Goal: Information Seeking & Learning: Learn about a topic

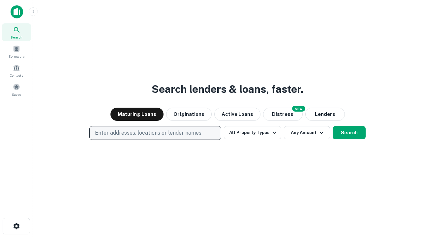
click at [155, 133] on p "Enter addresses, locations or lender names" at bounding box center [148, 133] width 106 height 8
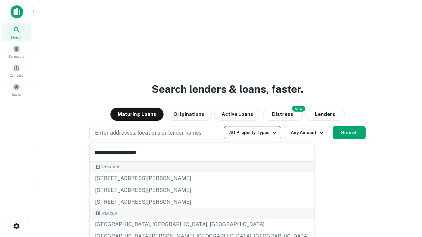
click at [157, 225] on div "[GEOGRAPHIC_DATA], [GEOGRAPHIC_DATA], [GEOGRAPHIC_DATA]" at bounding box center [202, 225] width 224 height 12
click at [252, 133] on button "All Property Types" at bounding box center [252, 132] width 57 height 13
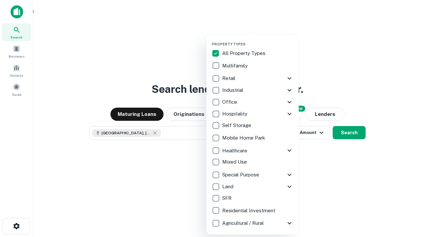
click at [258, 40] on button "button" at bounding box center [257, 40] width 92 height 0
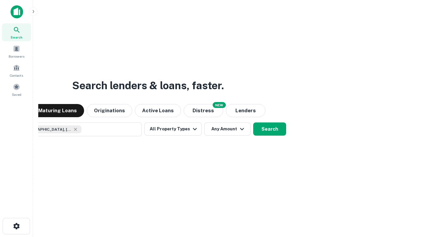
scroll to position [11, 0]
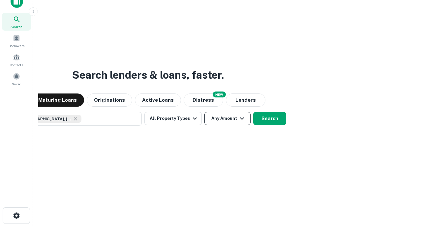
click at [204, 112] on button "Any Amount" at bounding box center [227, 118] width 46 height 13
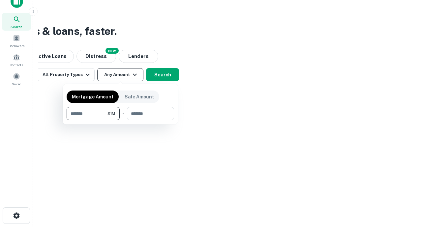
type input "*******"
click at [120, 120] on button "button" at bounding box center [120, 120] width 107 height 0
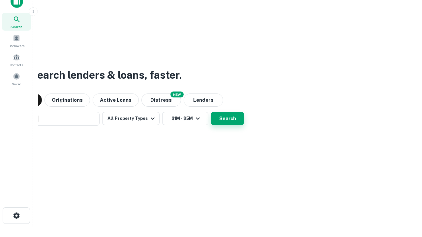
click at [211, 112] on button "Search" at bounding box center [227, 118] width 33 height 13
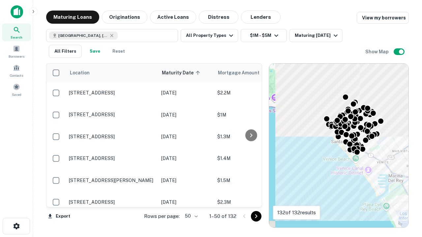
click at [190, 216] on body "Search Borrowers Contacts Saved Maturing Loans Originations Active Loans Distre…" at bounding box center [211, 118] width 422 height 237
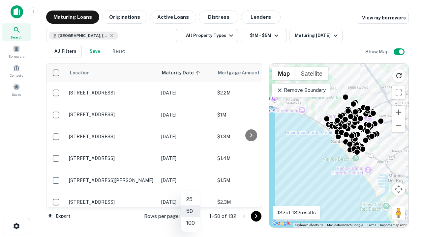
click at [190, 200] on li "25" at bounding box center [190, 200] width 19 height 12
type input "**"
